Goal: Navigation & Orientation: Find specific page/section

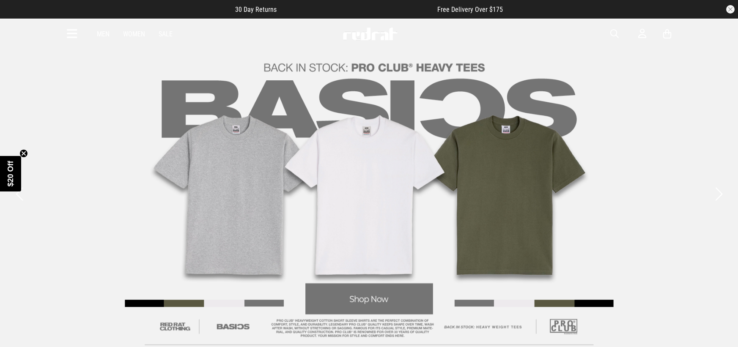
click at [728, 11] on button "button" at bounding box center [730, 9] width 8 height 8
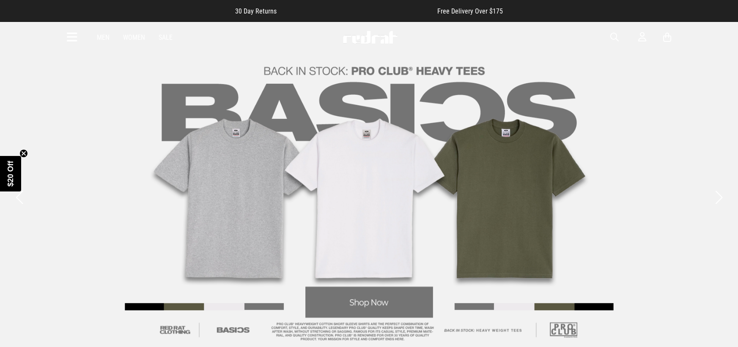
click at [725, 14] on div "30 Day Returns Free Delivery Over $175" at bounding box center [369, 11] width 738 height 22
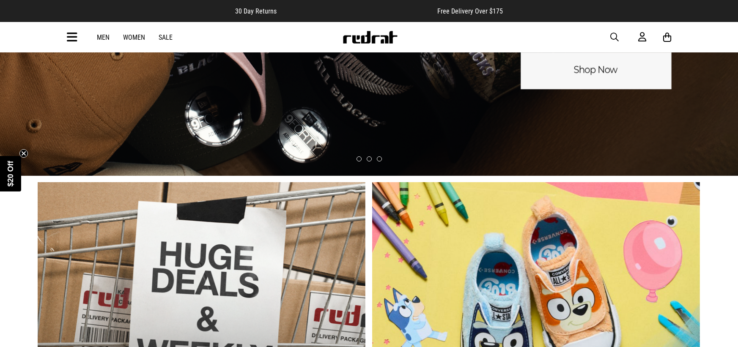
scroll to position [127, 0]
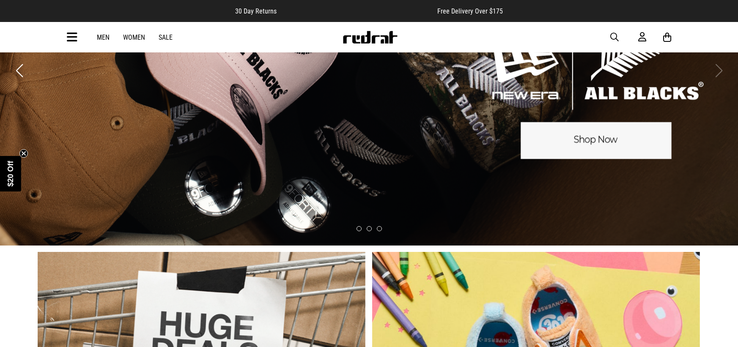
click at [75, 38] on icon at bounding box center [72, 37] width 11 height 14
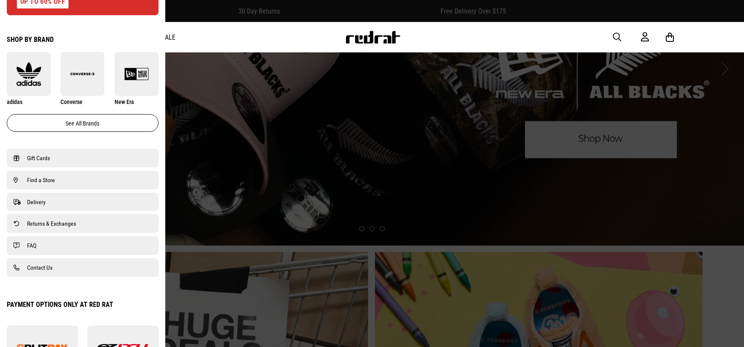
scroll to position [507, 0]
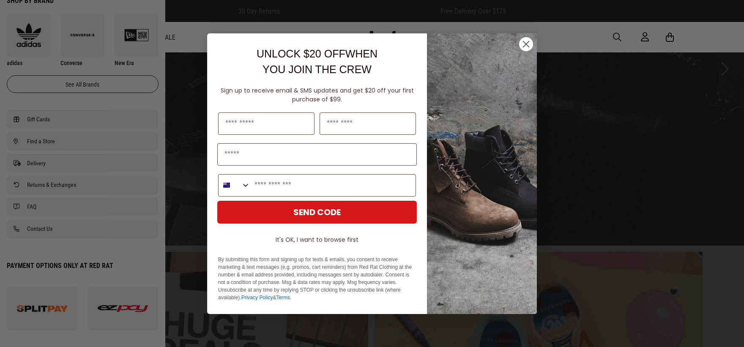
click at [521, 45] on circle "Close dialog" at bounding box center [526, 44] width 14 height 14
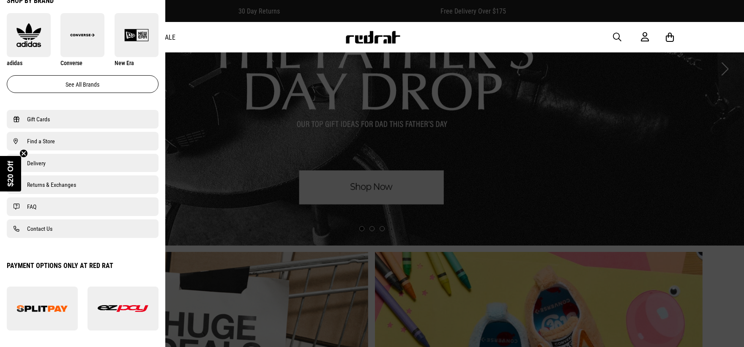
click at [55, 146] on span "Find a Store" at bounding box center [41, 141] width 28 height 10
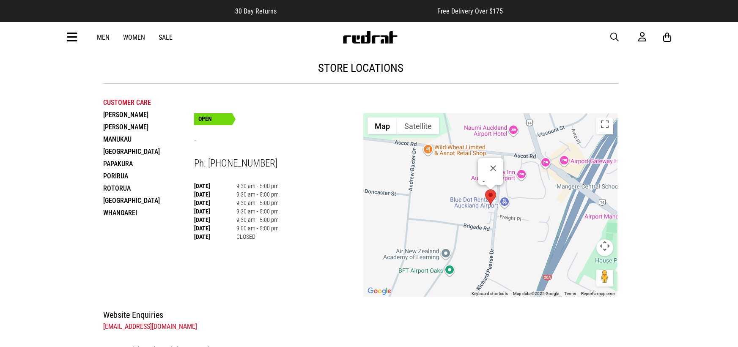
click at [123, 178] on li "Porirua" at bounding box center [148, 176] width 91 height 12
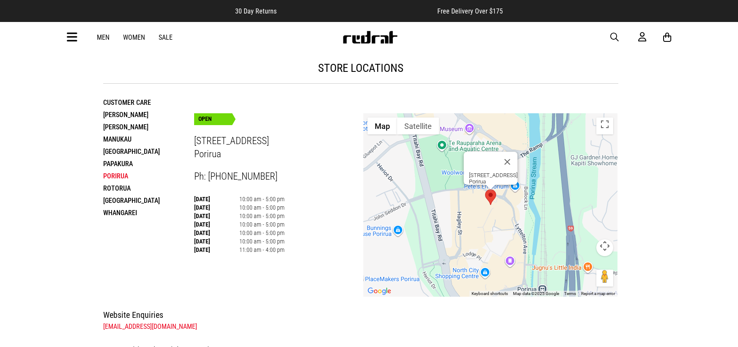
click at [130, 115] on li "[PERSON_NAME]" at bounding box center [148, 115] width 91 height 12
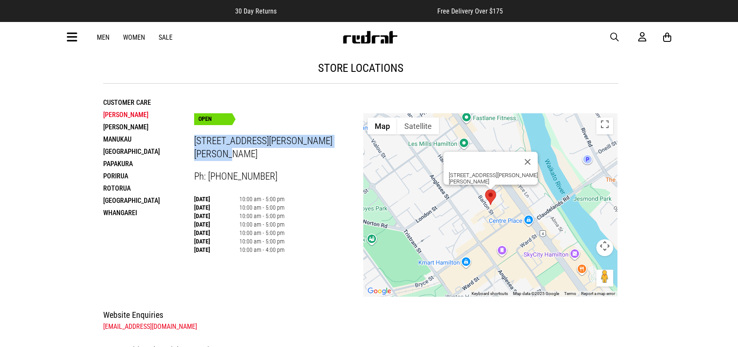
drag, startPoint x: 229, startPoint y: 153, endPoint x: 195, endPoint y: 144, distance: 35.0
click at [195, 144] on h3 "[STREET_ADDRESS][PERSON_NAME][PERSON_NAME]" at bounding box center [279, 148] width 170 height 26
